Goal: Find specific page/section: Find specific page/section

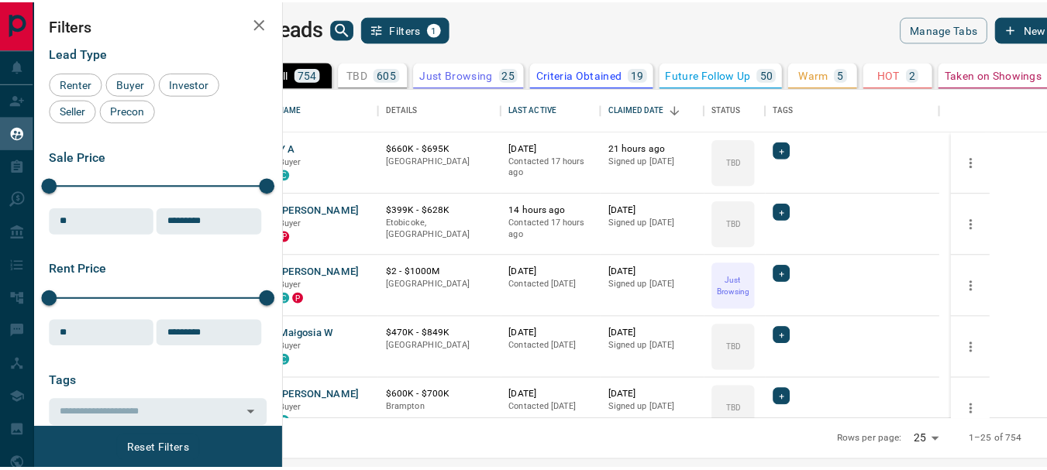
scroll to position [320, 754]
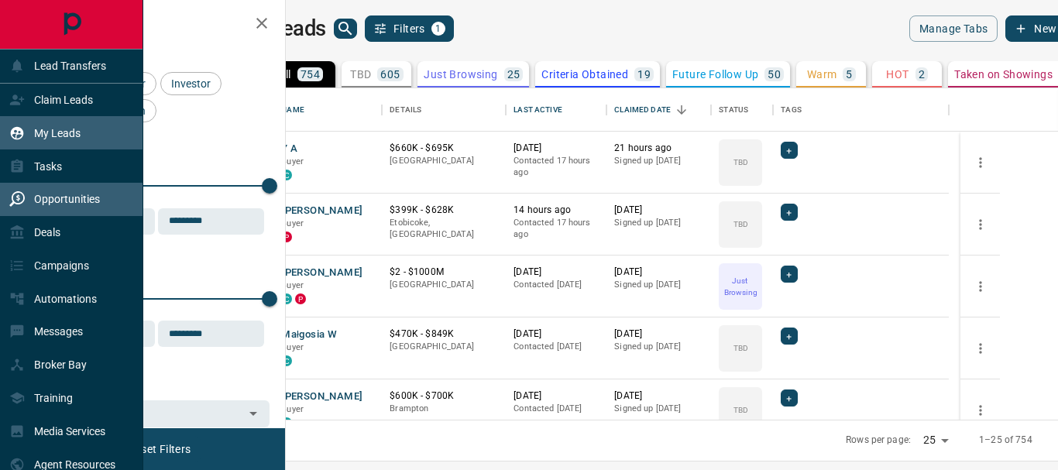
click at [66, 196] on p "Opportunities" at bounding box center [67, 199] width 66 height 12
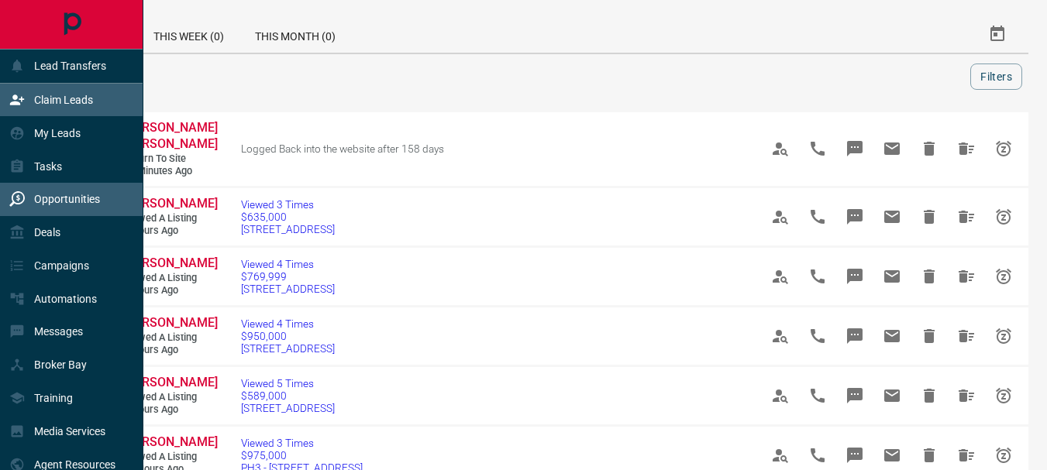
click at [71, 95] on p "Claim Leads" at bounding box center [63, 100] width 59 height 12
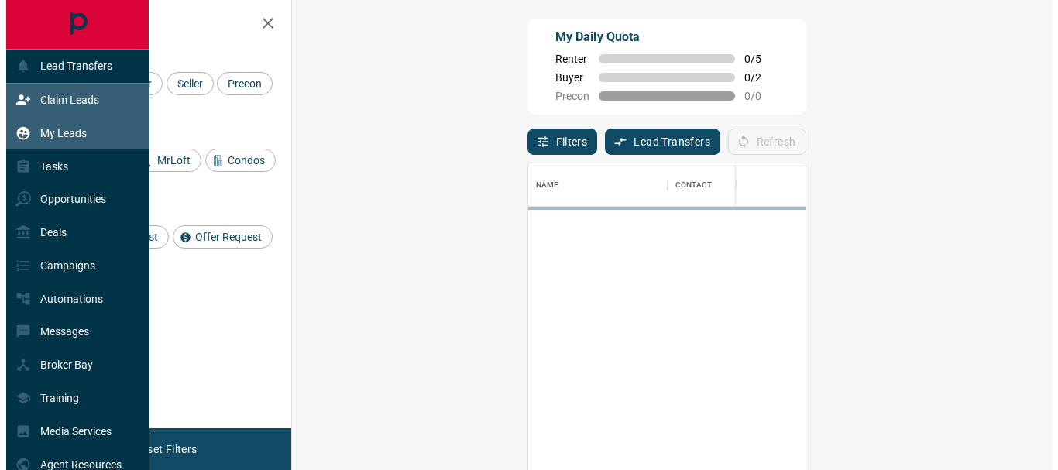
scroll to position [339, 716]
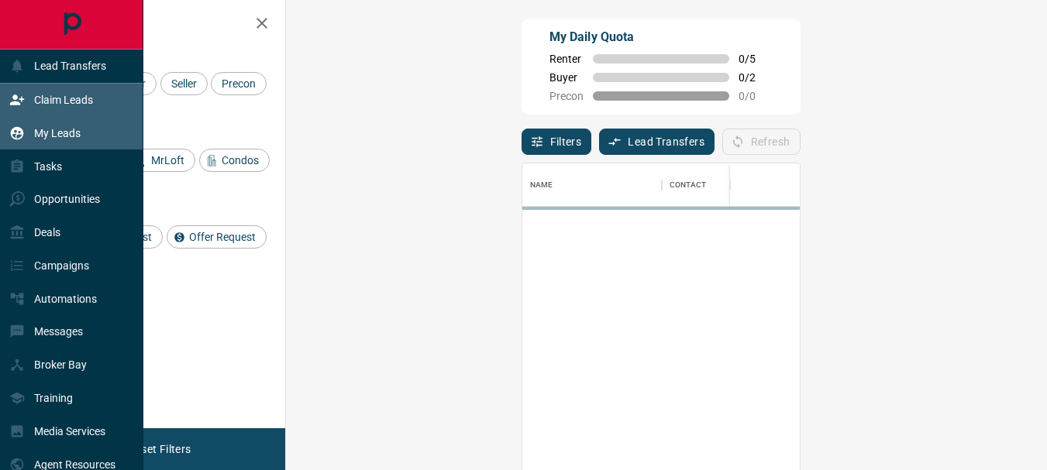
click at [56, 136] on p "My Leads" at bounding box center [57, 133] width 46 height 12
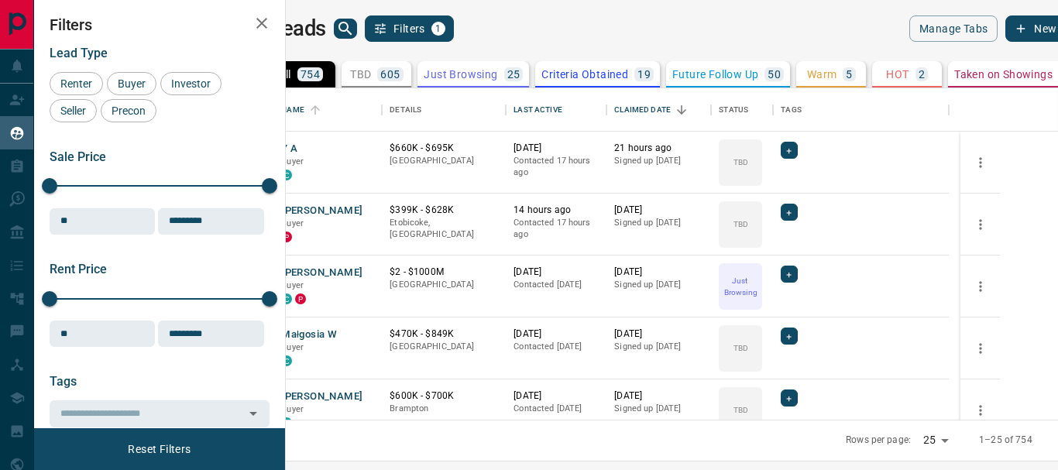
scroll to position [320, 754]
click at [355, 34] on icon "search button" at bounding box center [345, 28] width 19 height 19
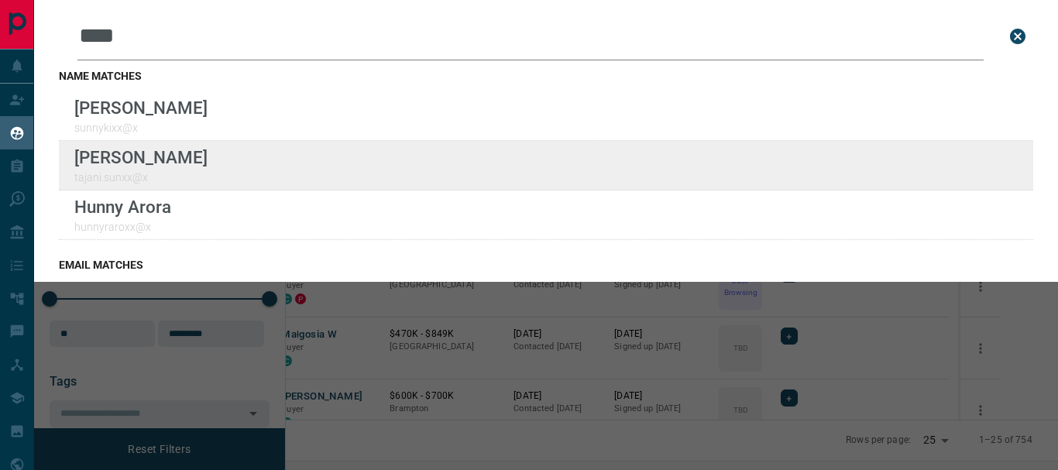
type input "****"
